Goal: Find specific page/section: Find specific page/section

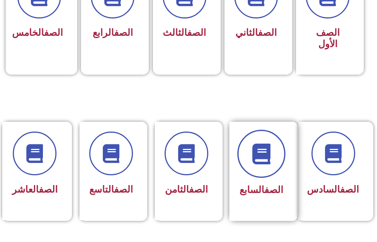
scroll to position [376, 0]
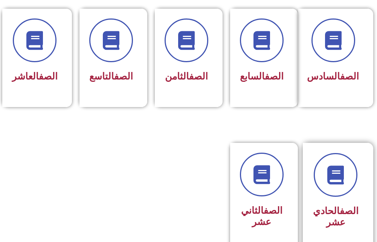
click at [351, 216] on div "الصف الحادي عشر" at bounding box center [336, 216] width 46 height 29
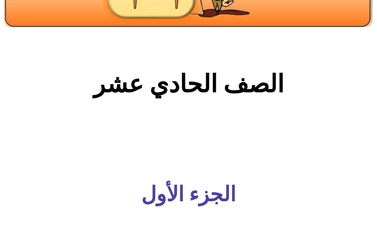
scroll to position [263, 0]
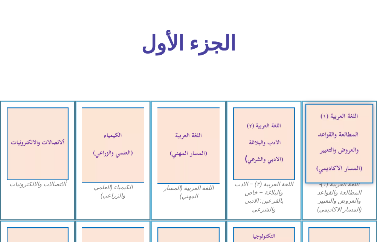
click at [344, 157] on img at bounding box center [339, 144] width 68 height 80
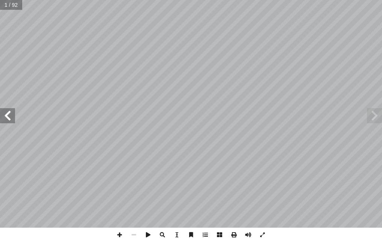
click at [9, 115] on span at bounding box center [7, 115] width 15 height 15
click at [12, 115] on span at bounding box center [7, 115] width 15 height 15
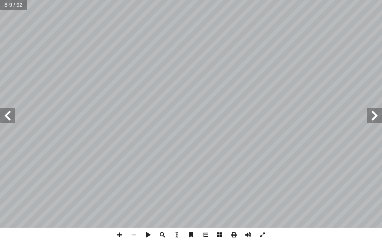
click at [12, 115] on span at bounding box center [7, 115] width 15 height 15
click at [114, 231] on span at bounding box center [120, 234] width 14 height 14
click at [280, 51] on html "الصفحة الرئيسية الصف الأول الصف الثاني الصف الثالث الصف الرابع الصف الخامس الصف…" at bounding box center [191, 25] width 382 height 51
